Goal: Task Accomplishment & Management: Check status

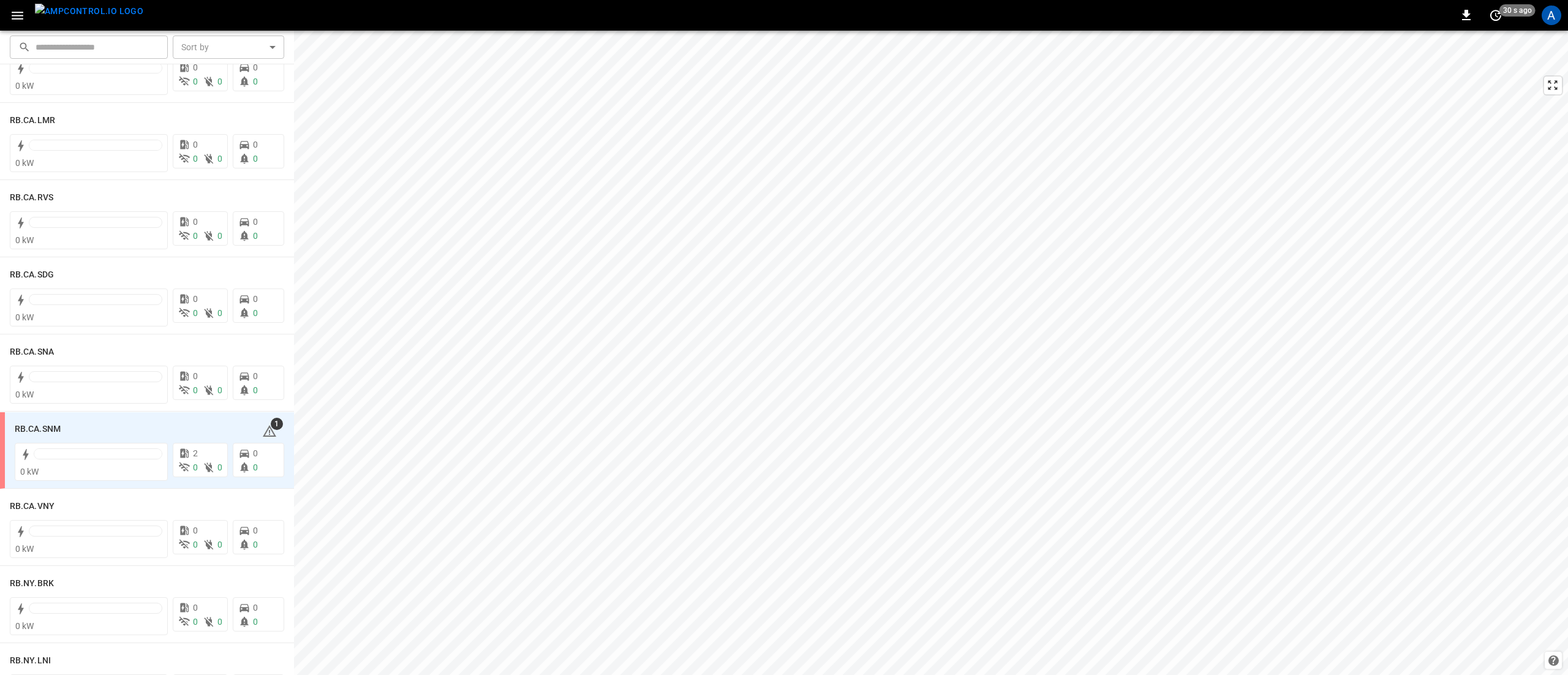
scroll to position [1838, 0]
click at [28, 423] on h6 "RB.CA.SNM" at bounding box center [38, 423] width 46 height 14
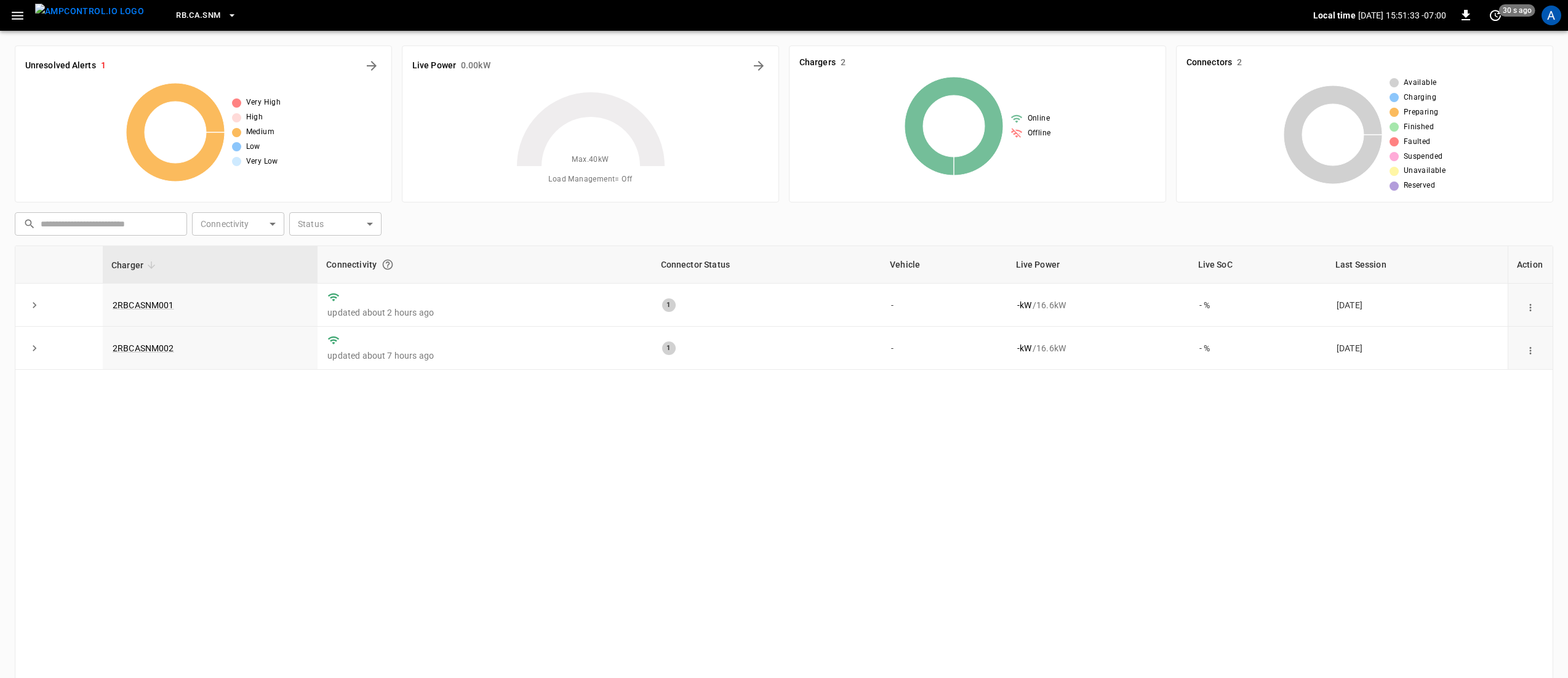
click at [70, 58] on div "Unresolved Alerts 1" at bounding box center [203, 65] width 356 height 20
click at [372, 66] on icon "All Alerts" at bounding box center [372, 66] width 10 height 10
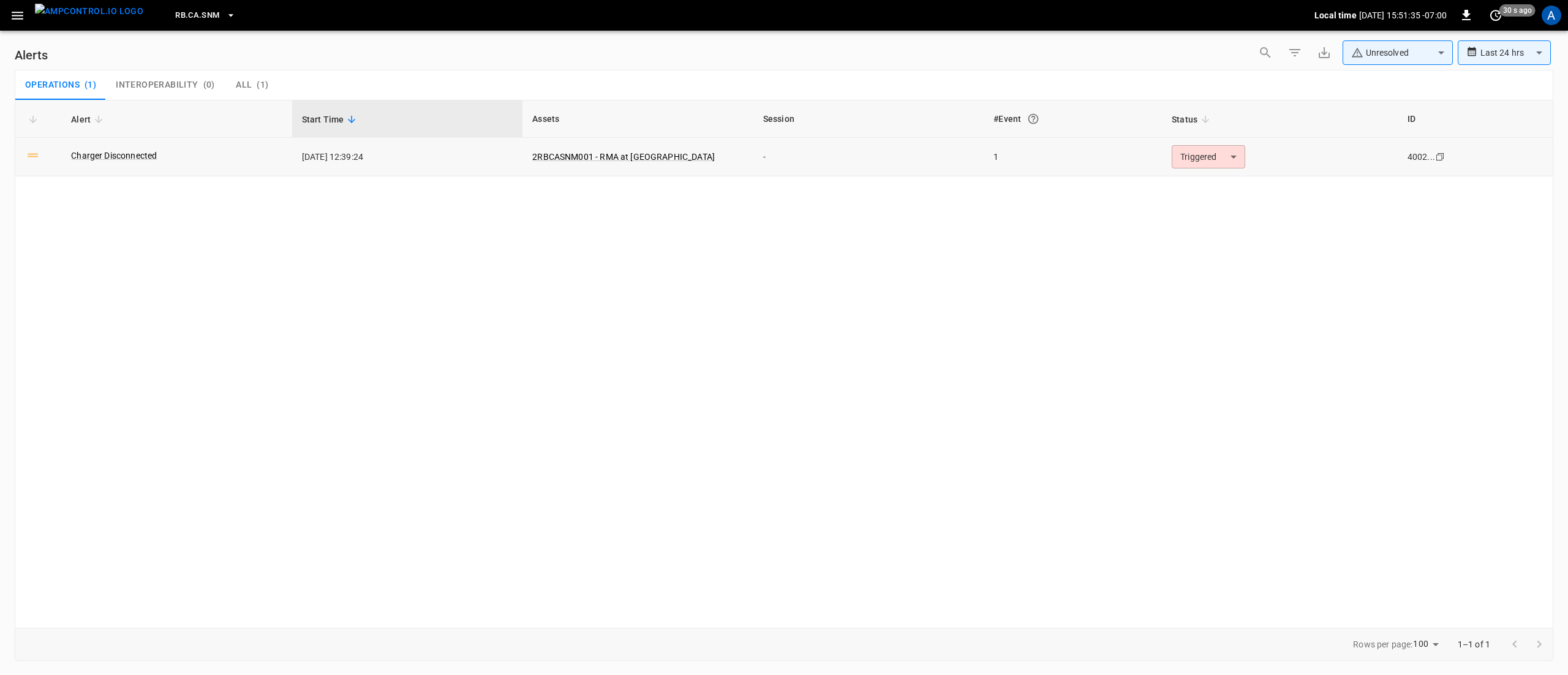
click at [1196, 154] on body "**********" at bounding box center [784, 335] width 1568 height 671
click at [1225, 186] on li "Resolved" at bounding box center [1206, 187] width 78 height 22
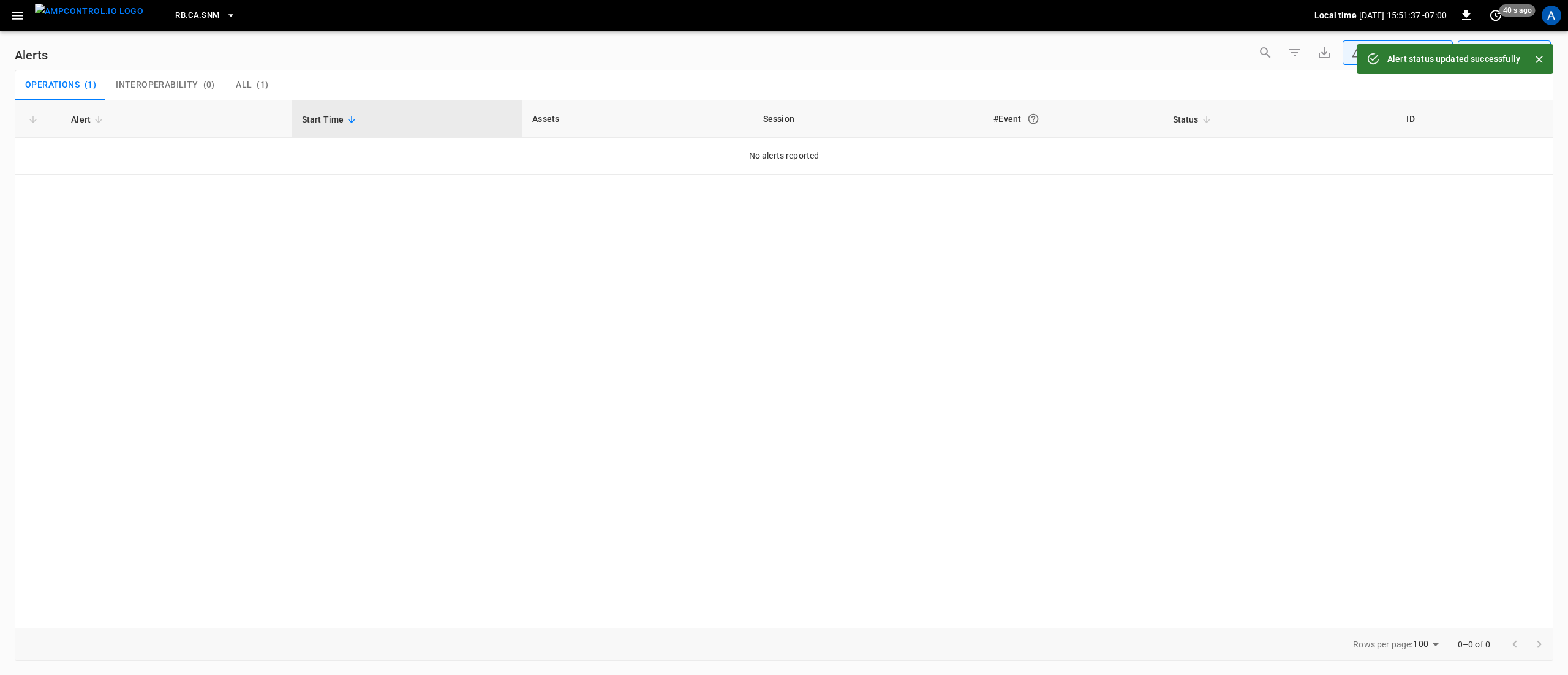
click at [731, 371] on div "Alert Start Time Assets Session #Event Status ID No alerts reported" at bounding box center [784, 364] width 1538 height 528
click at [186, 18] on span "RB.CA.SNM" at bounding box center [197, 16] width 44 height 14
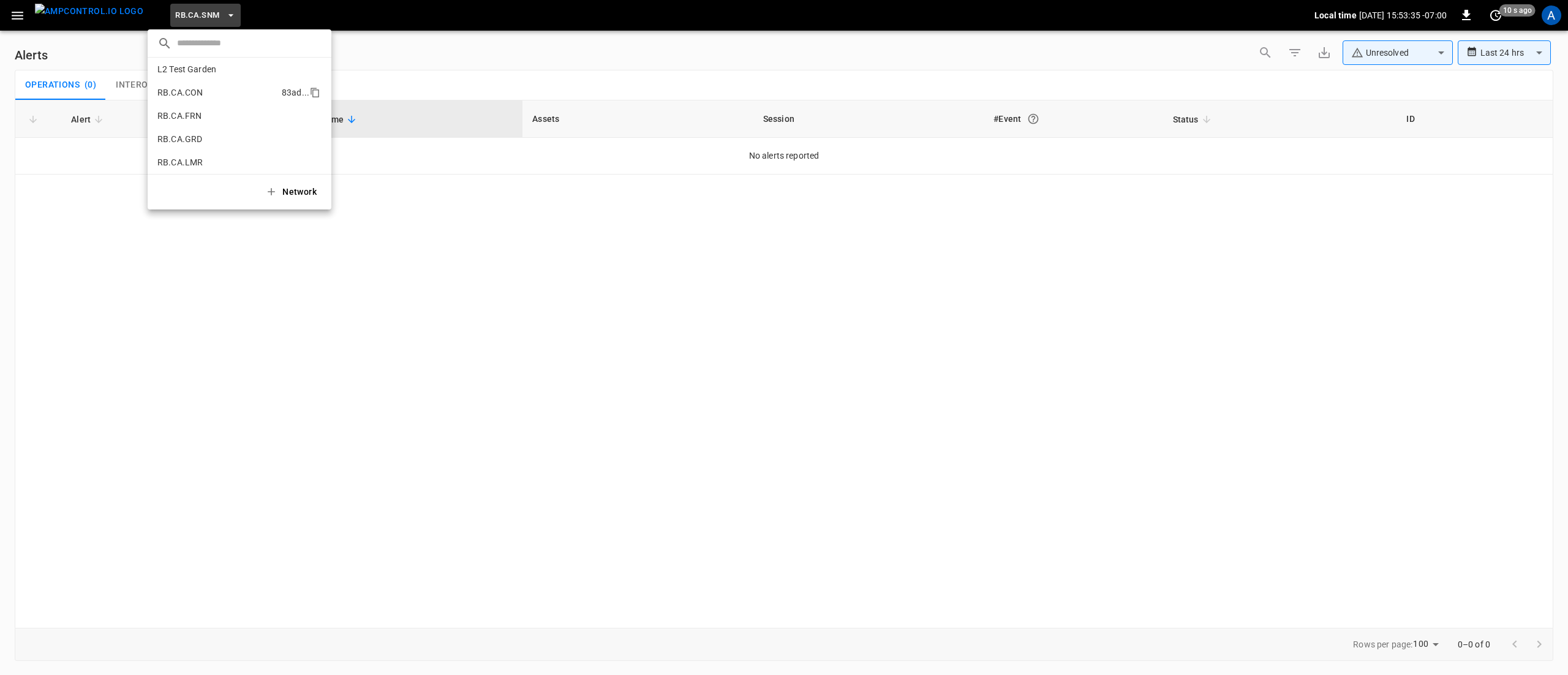
scroll to position [580, 0]
click at [222, 161] on li "RB.CA.GRD 3abd ..." at bounding box center [240, 170] width 184 height 23
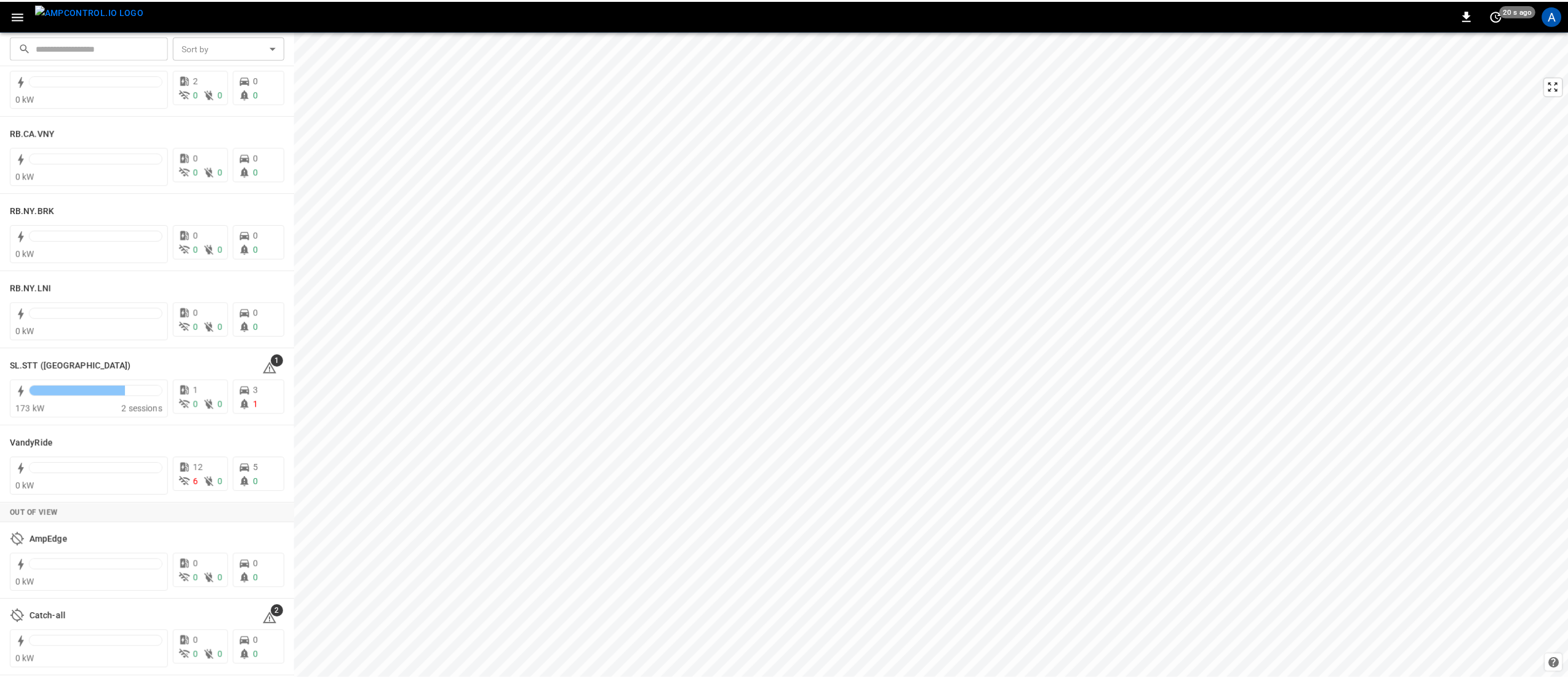
scroll to position [2339, 0]
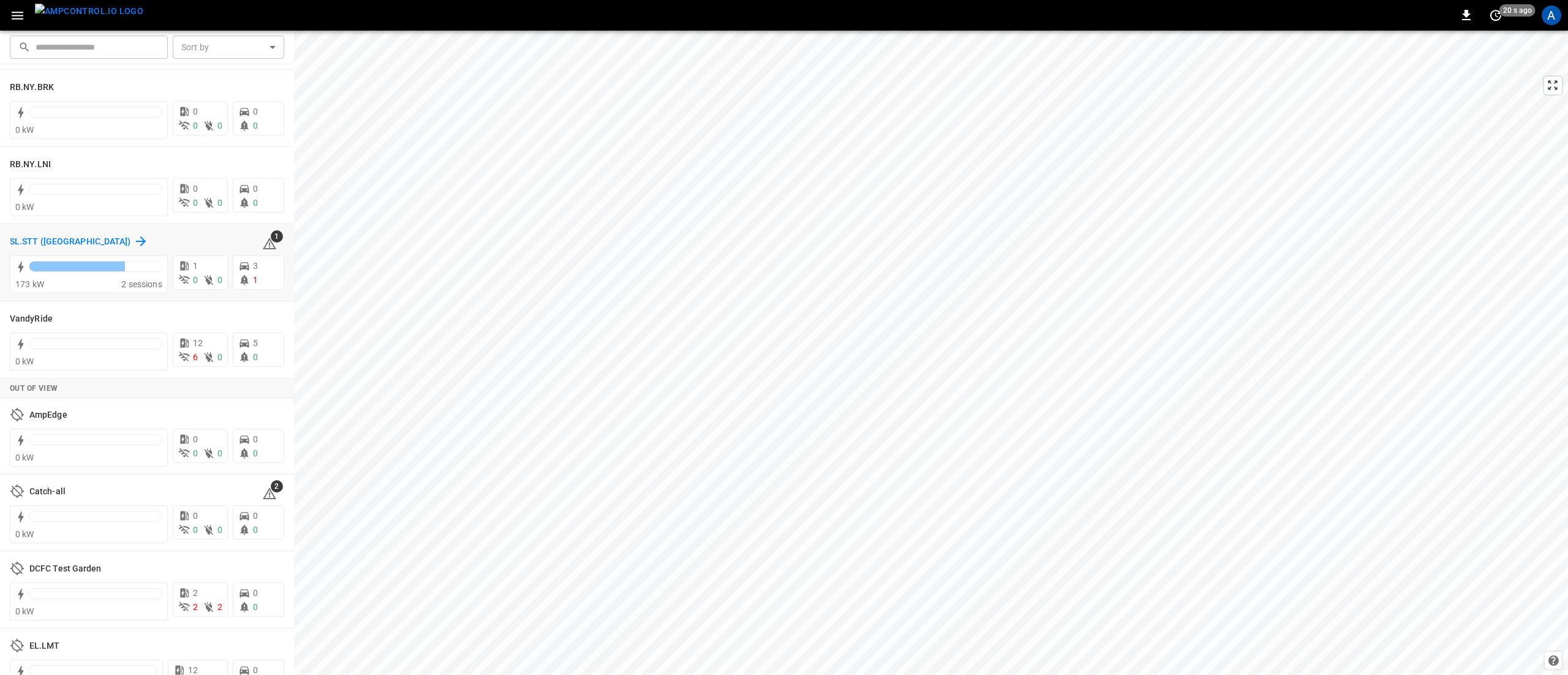
click at [25, 241] on h6 "SL.STT ([GEOGRAPHIC_DATA])" at bounding box center [71, 242] width 121 height 14
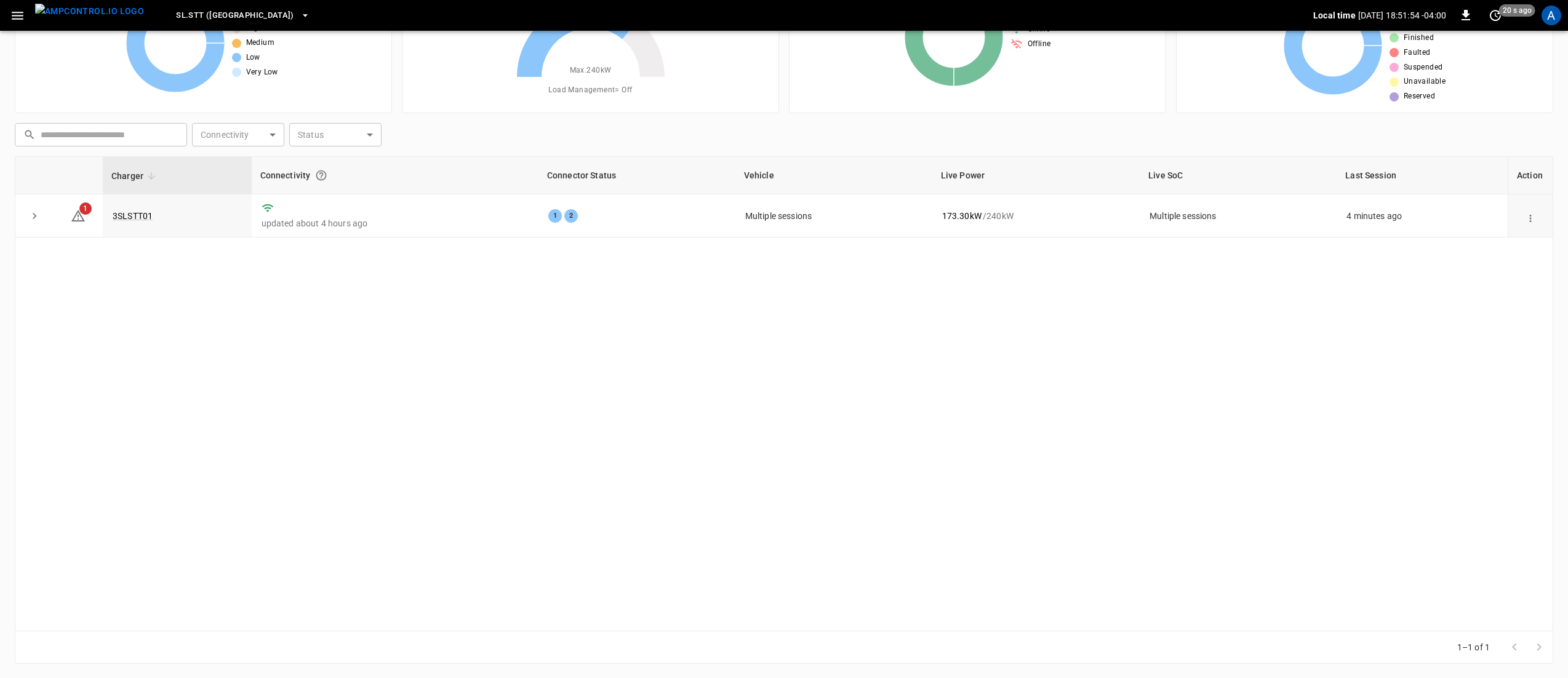
scroll to position [90, 0]
click at [41, 216] on button "expand row" at bounding box center [34, 215] width 18 height 18
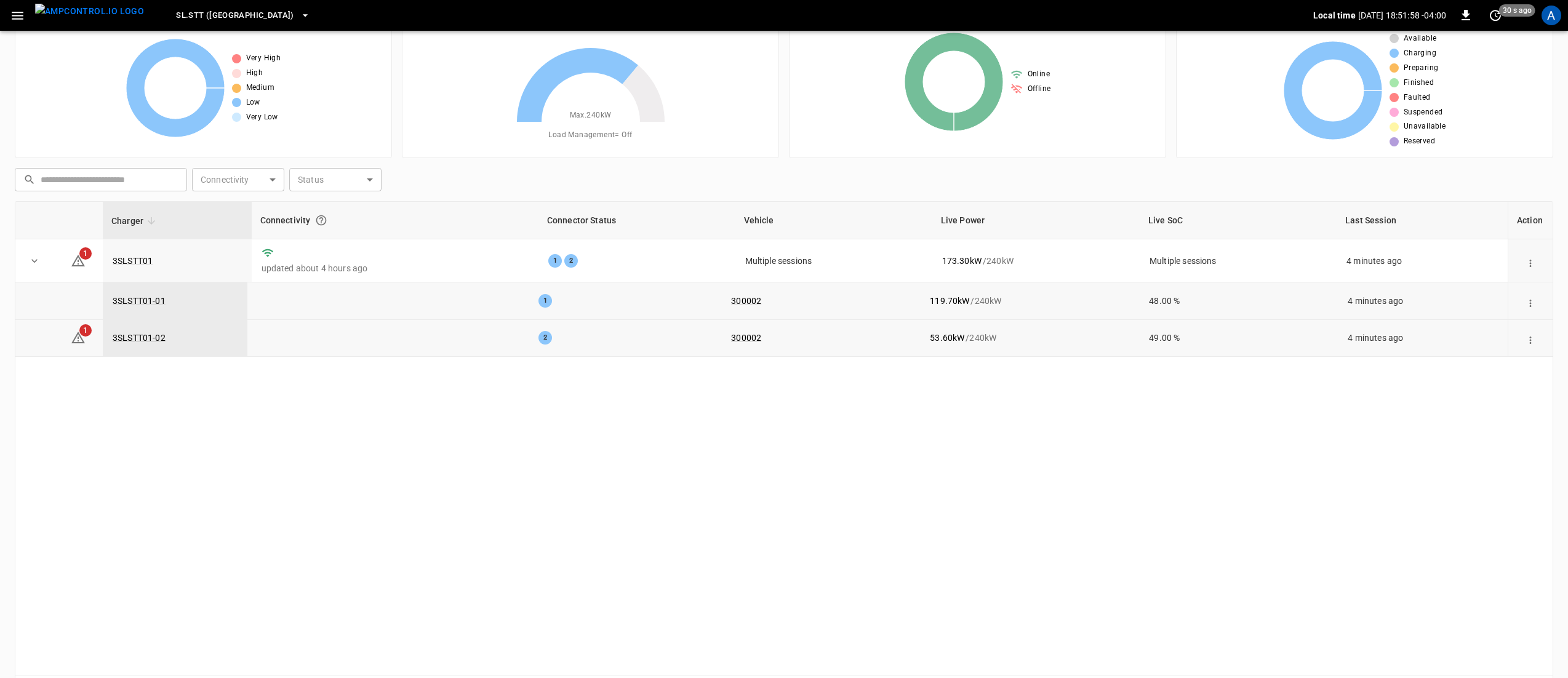
scroll to position [0, 0]
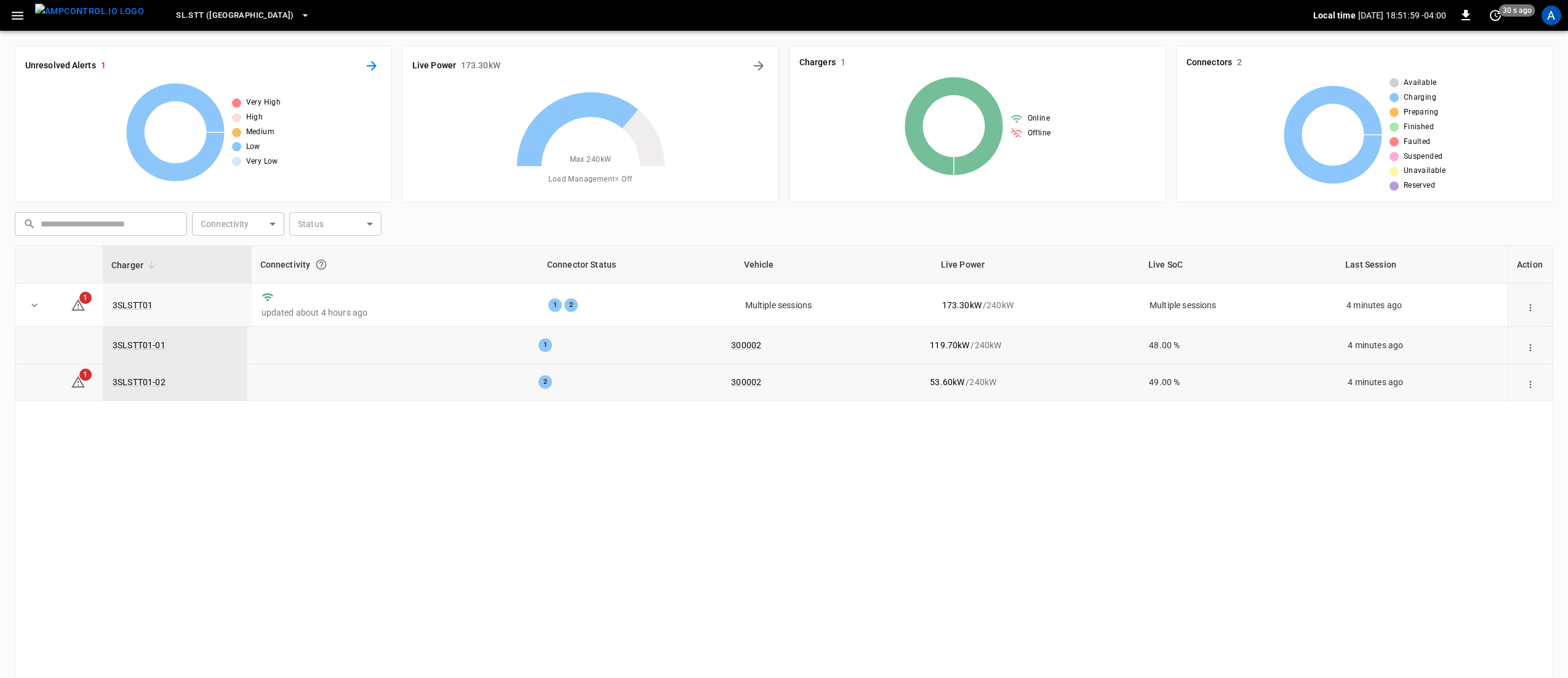
click at [367, 67] on icon "All Alerts" at bounding box center [371, 66] width 15 height 15
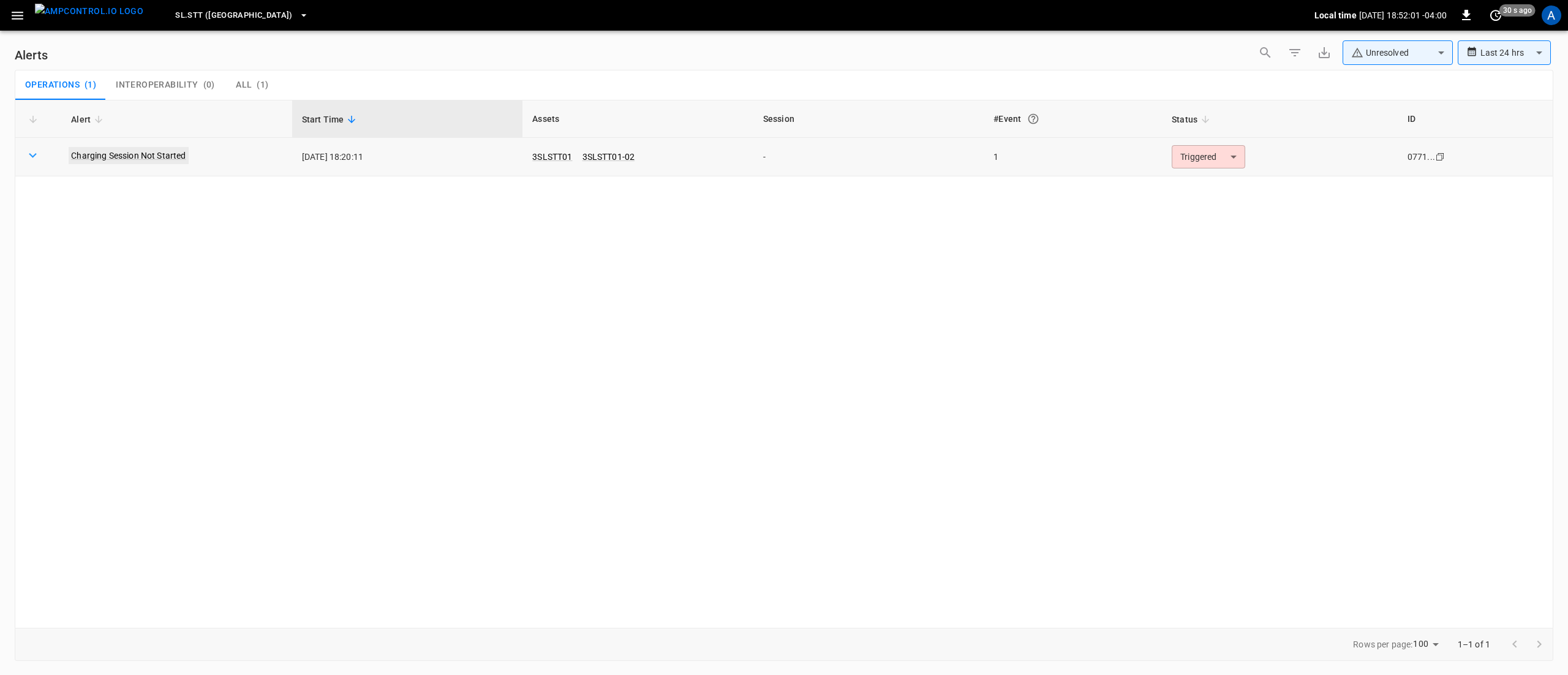
click at [153, 162] on link "Charging Session Not Started" at bounding box center [128, 156] width 119 height 17
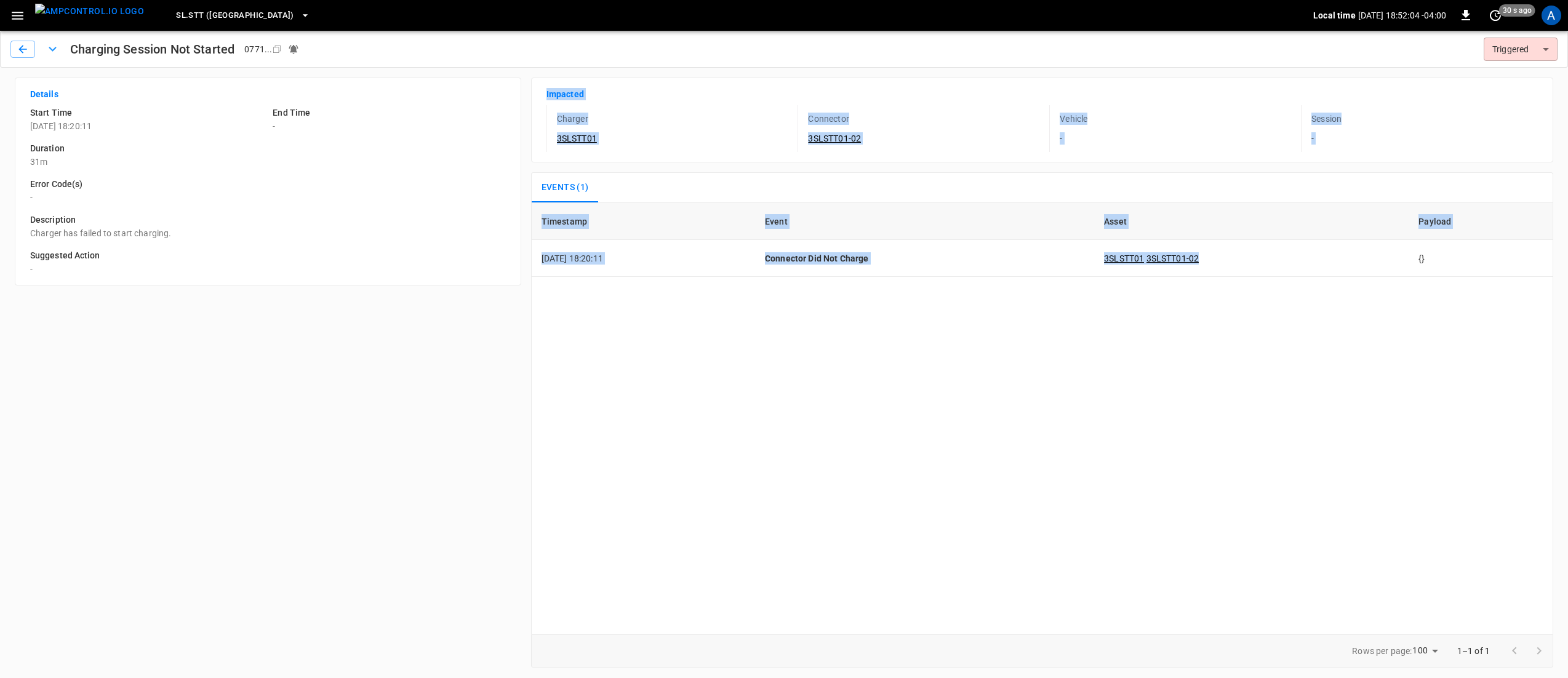
drag, startPoint x: 1276, startPoint y: 250, endPoint x: 513, endPoint y: 268, distance: 763.2
click at [513, 268] on div "Details Start Time [DATE] 18:20:11 End Time - Duration 31m Error Code(s) - Desc…" at bounding box center [779, 367] width 1548 height 600
click at [630, 319] on div "Timestamp Event Asset Payload [DATE] 18:20:11 Connector Did Not Charge 3SLSTT01…" at bounding box center [1042, 418] width 1023 height 432
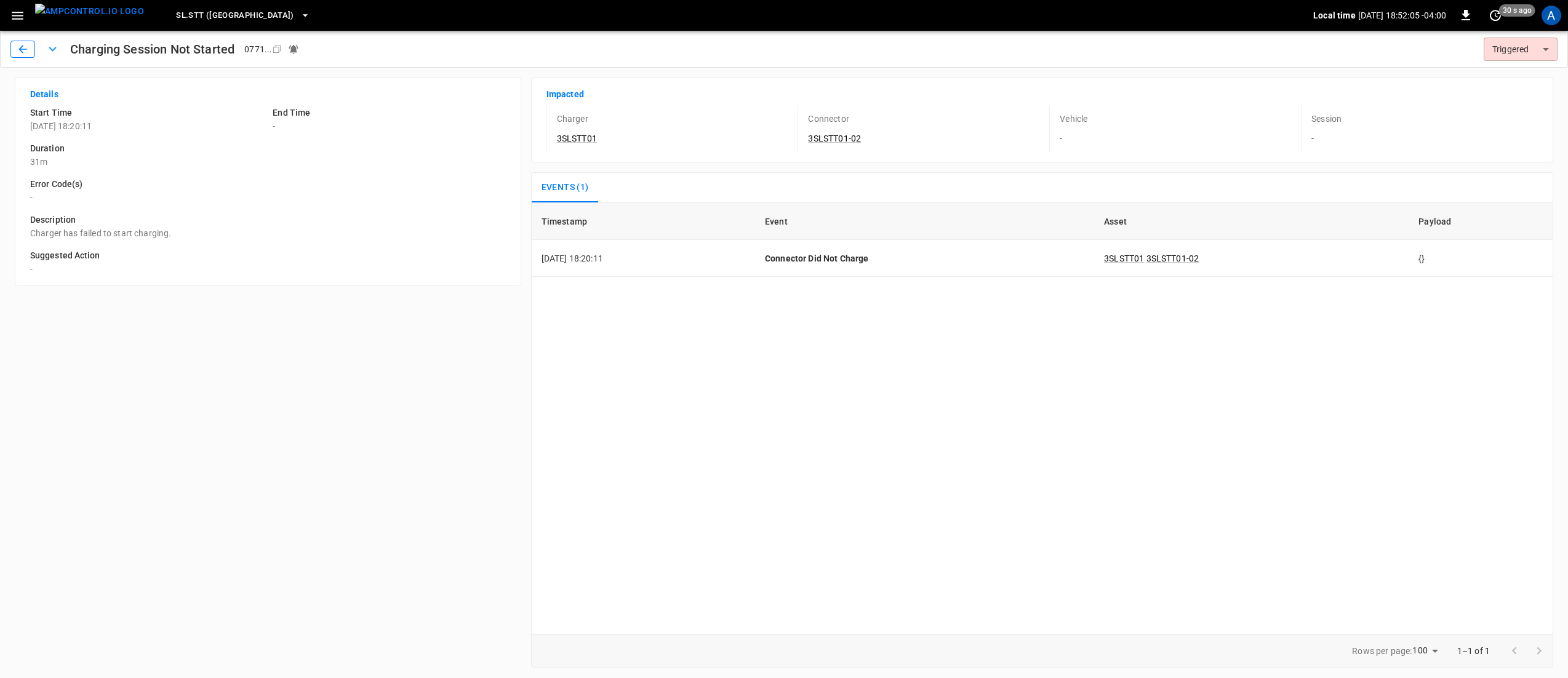
click at [12, 46] on button "button" at bounding box center [22, 49] width 25 height 17
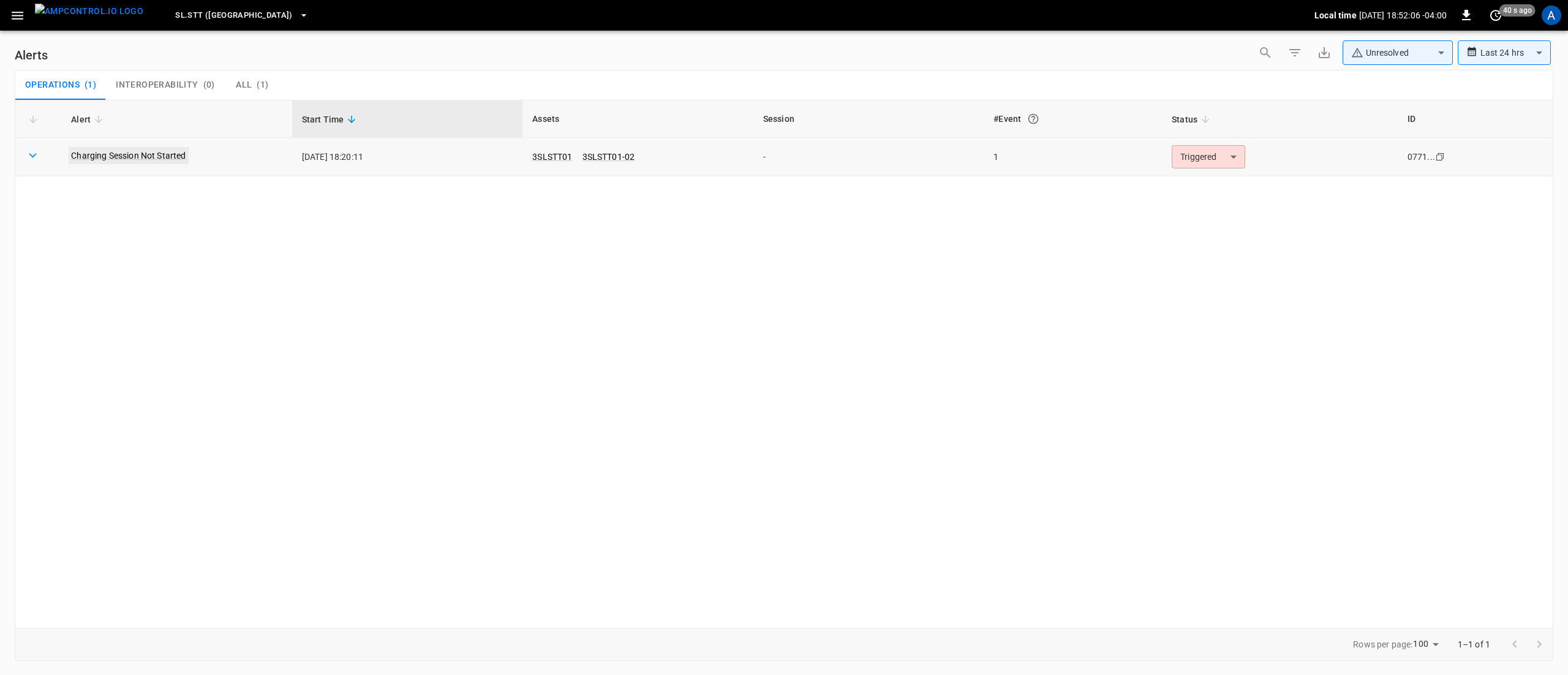
click at [143, 156] on link "Charging Session Not Started" at bounding box center [128, 156] width 119 height 17
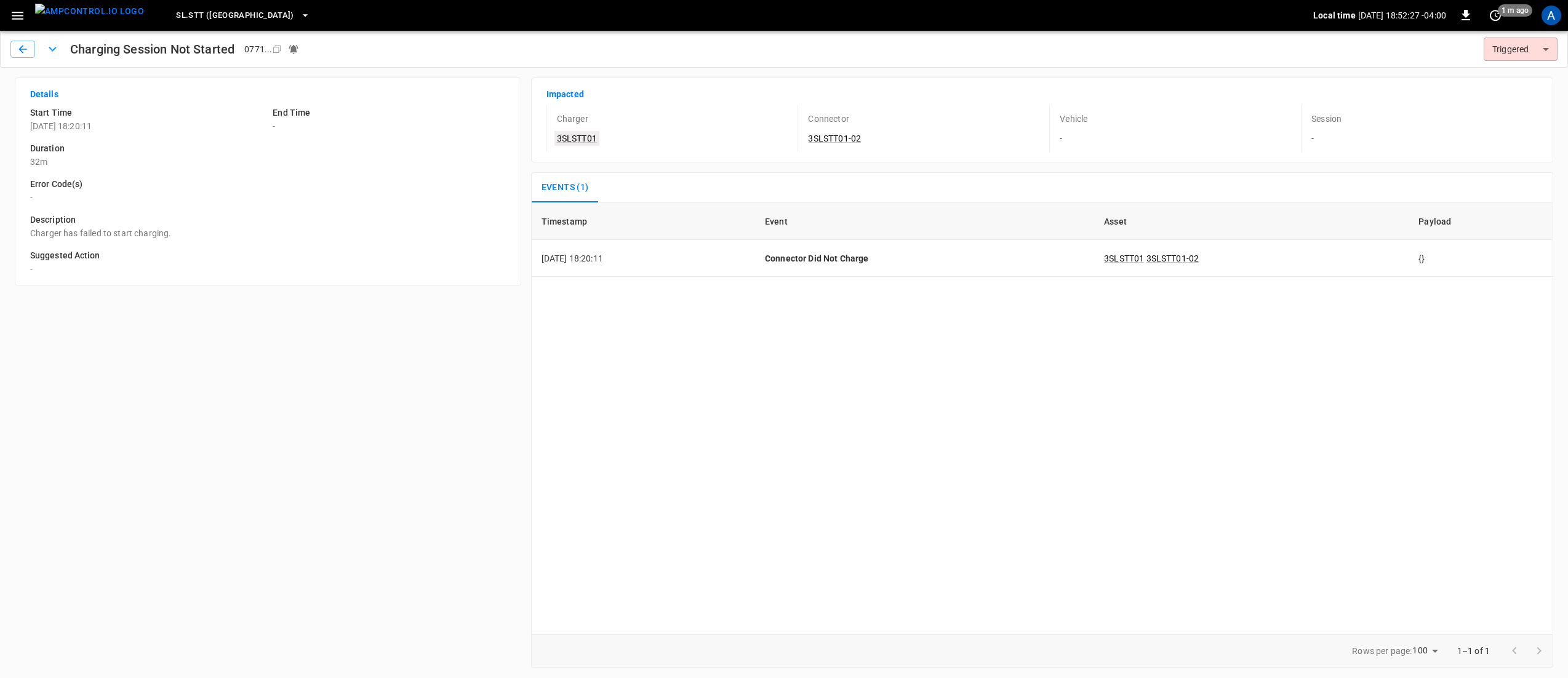
click at [582, 131] on link "3SLSTT01" at bounding box center [577, 139] width 45 height 15
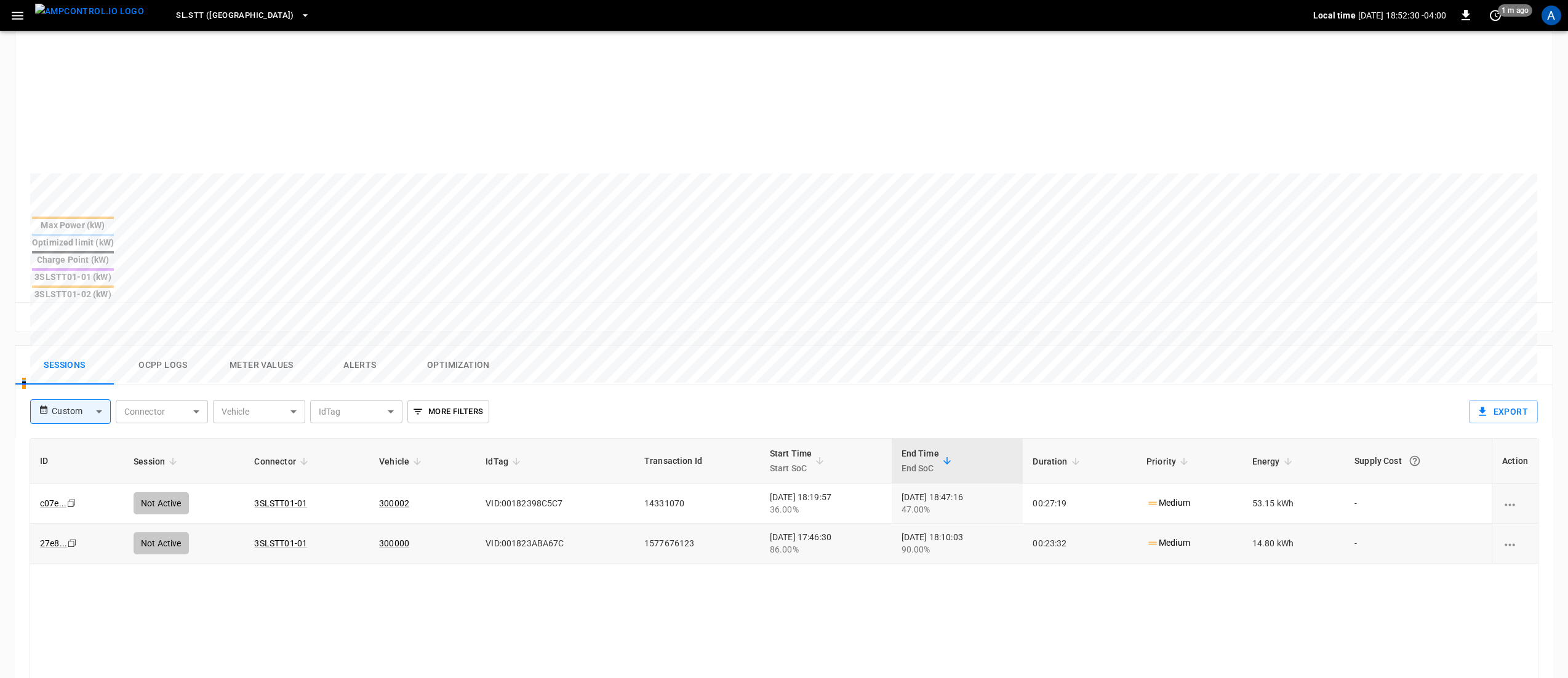
scroll to position [369, 0]
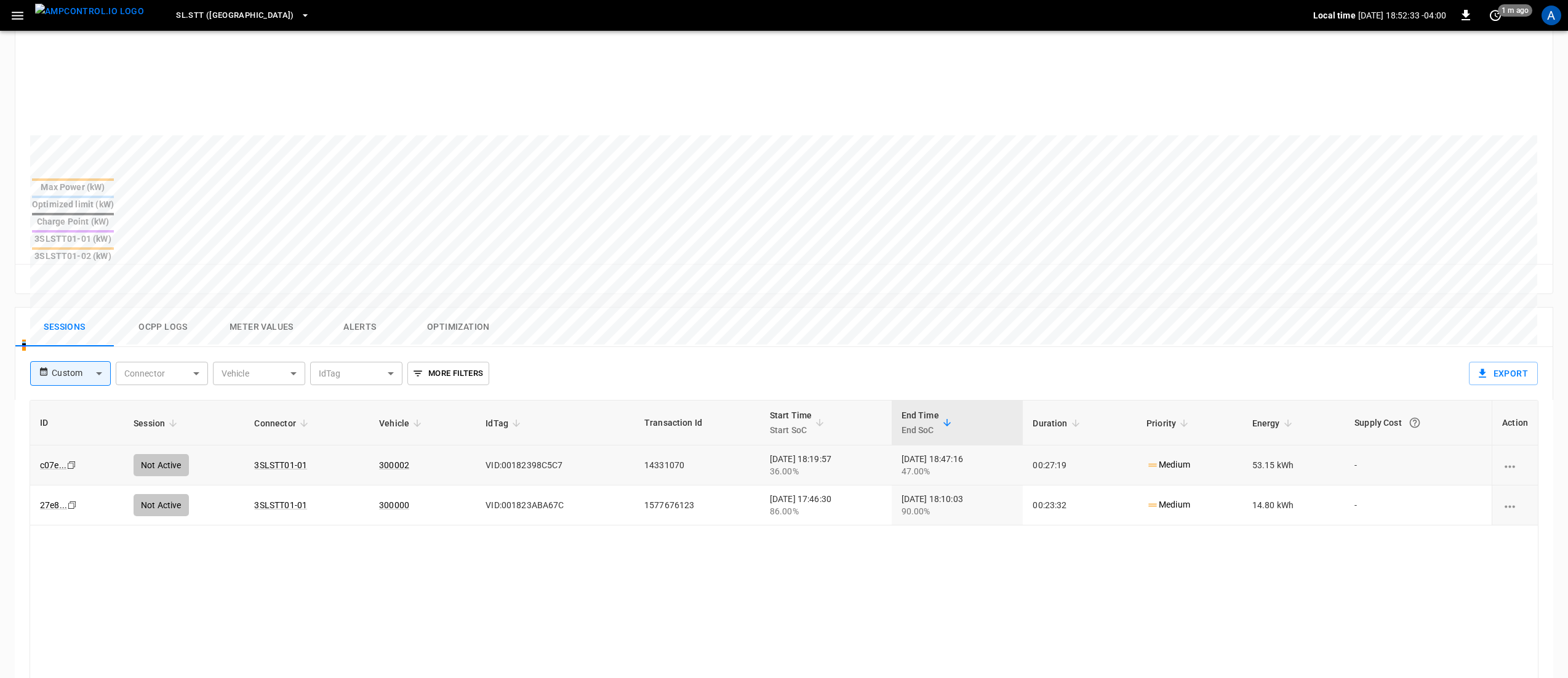
click at [1128, 445] on td "00:27:19" at bounding box center [1079, 465] width 114 height 40
